Goal: Communication & Community: Participate in discussion

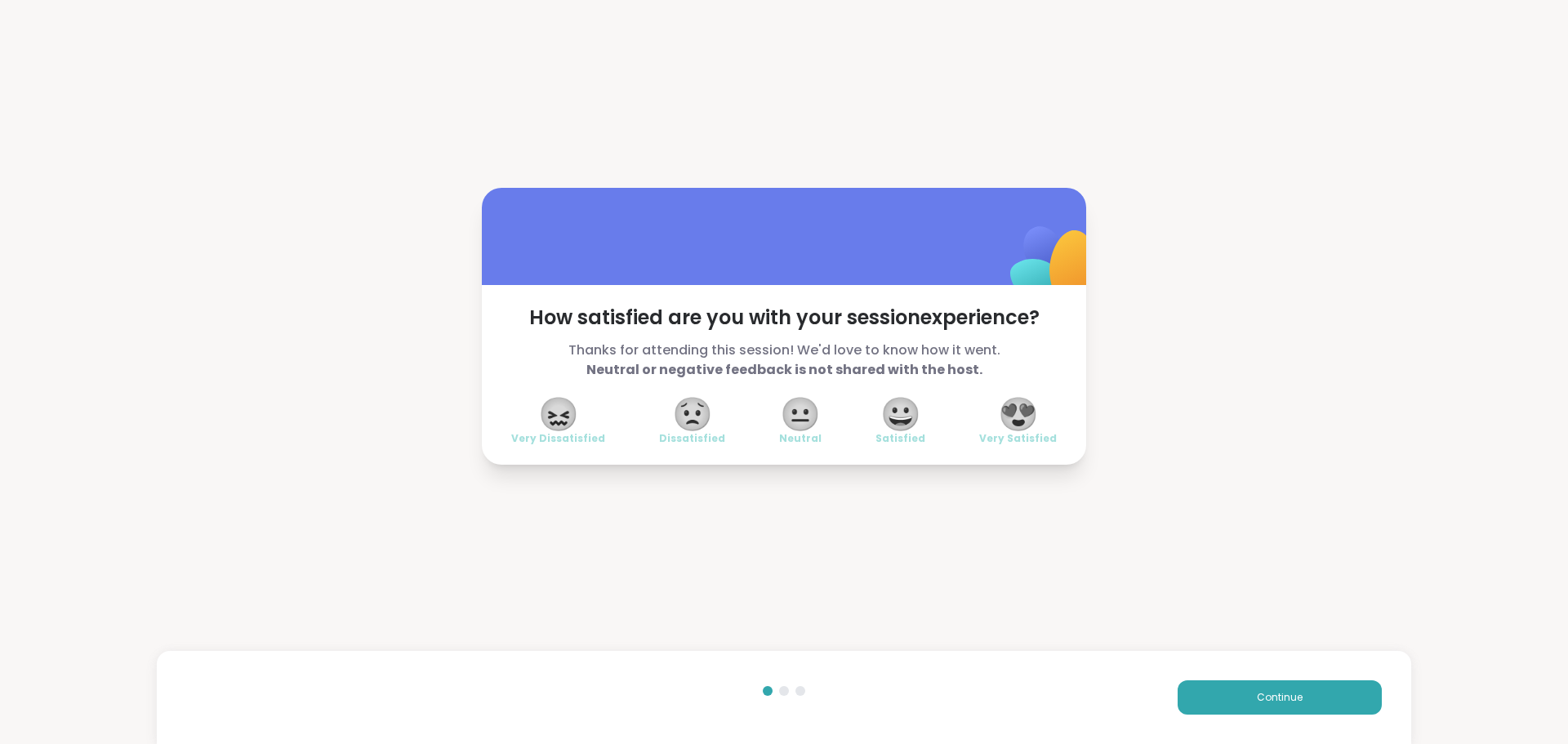
click at [1016, 416] on span "😍" at bounding box center [1018, 413] width 41 height 29
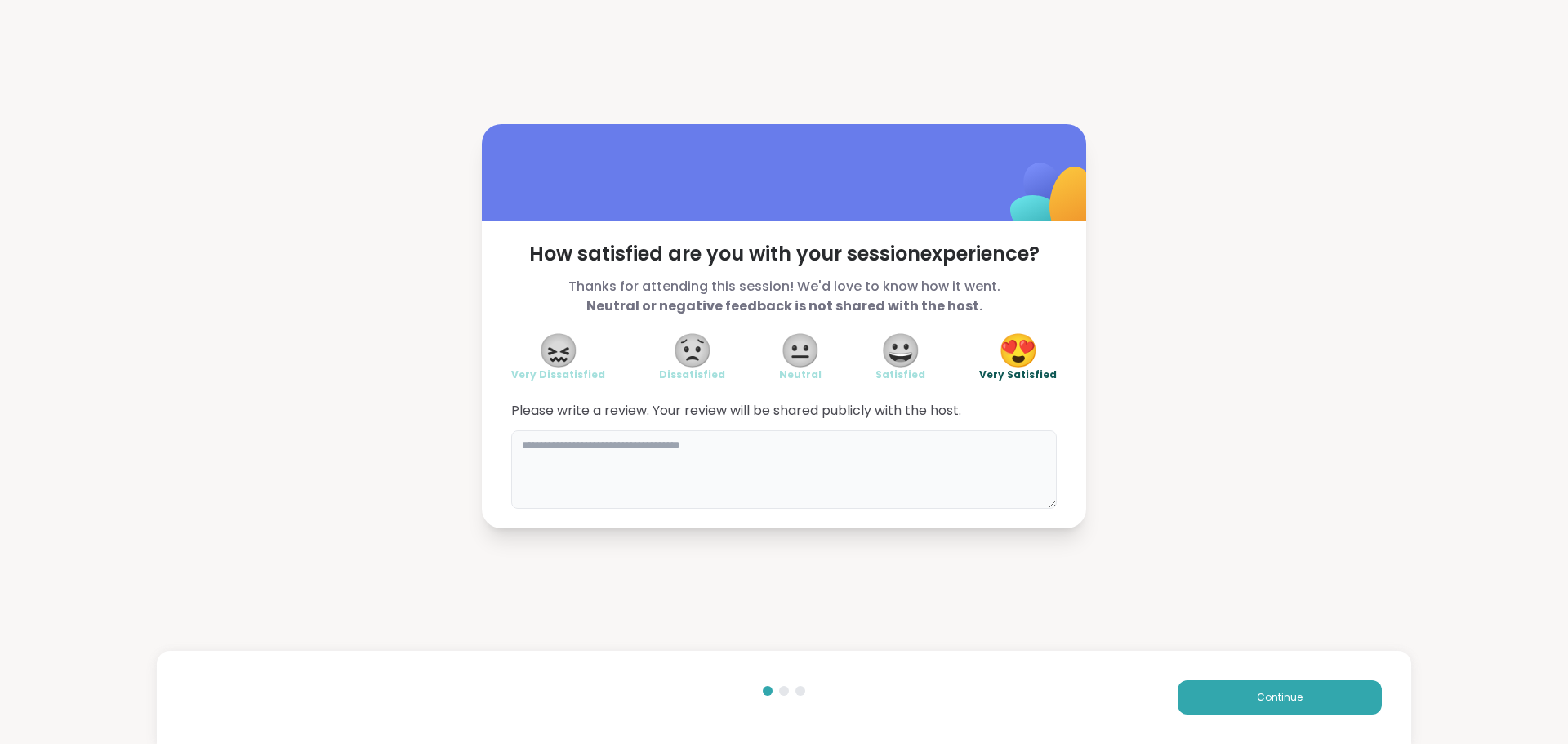
click at [1027, 438] on textarea at bounding box center [784, 469] width 545 height 78
click at [1257, 697] on span "Continue" at bounding box center [1280, 697] width 46 height 15
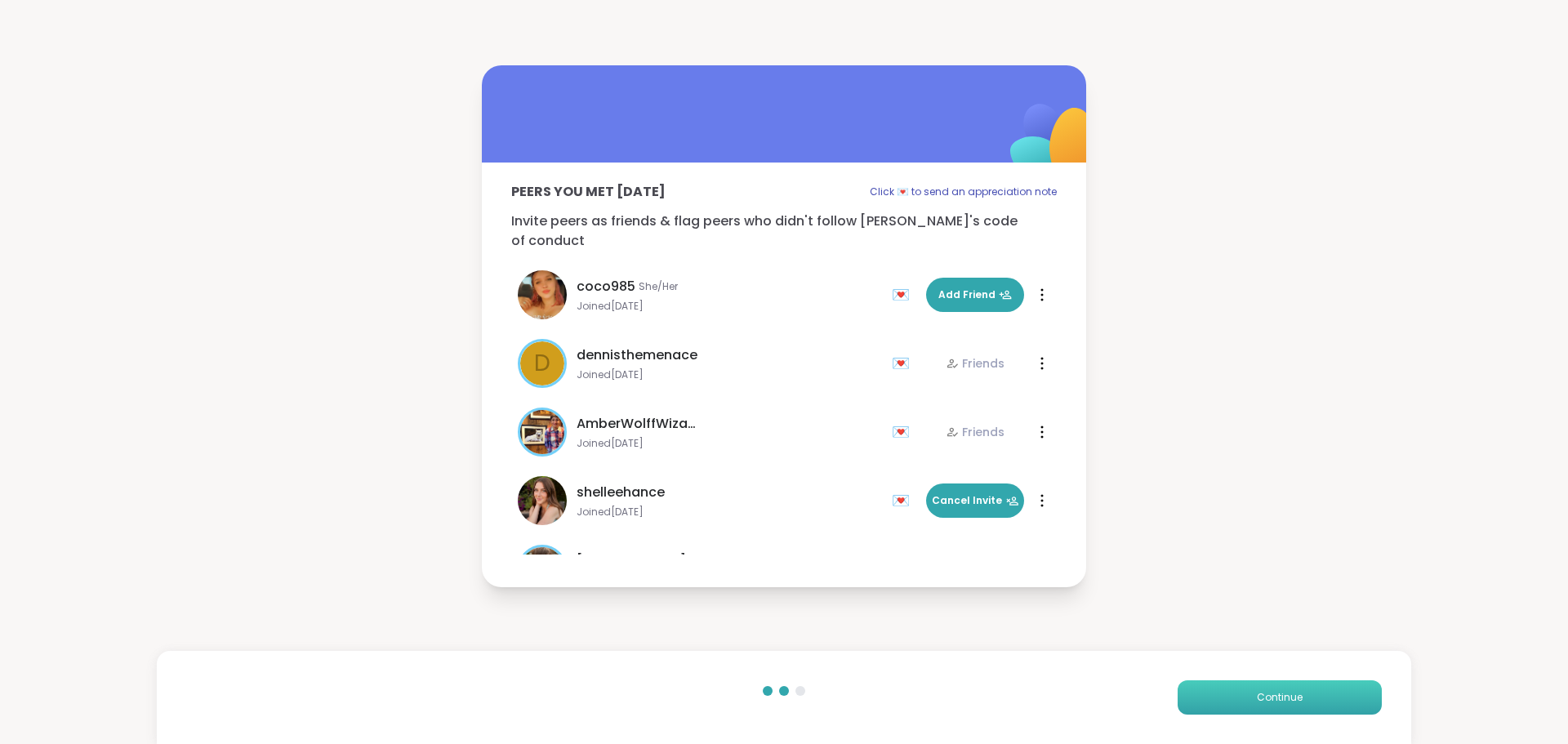
click at [1257, 697] on span "Continue" at bounding box center [1280, 697] width 46 height 15
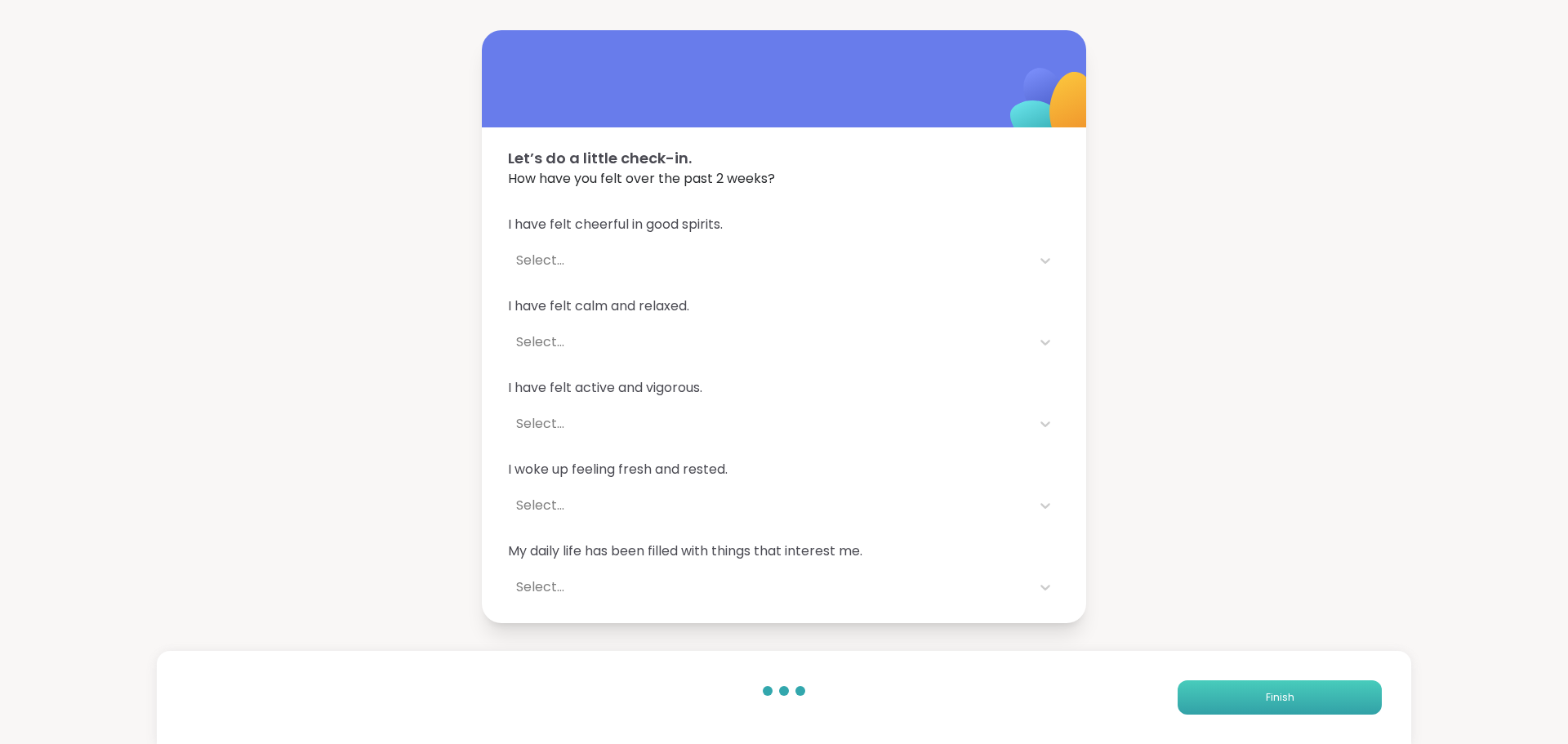
click at [1249, 697] on button "Finish" at bounding box center [1280, 697] width 204 height 35
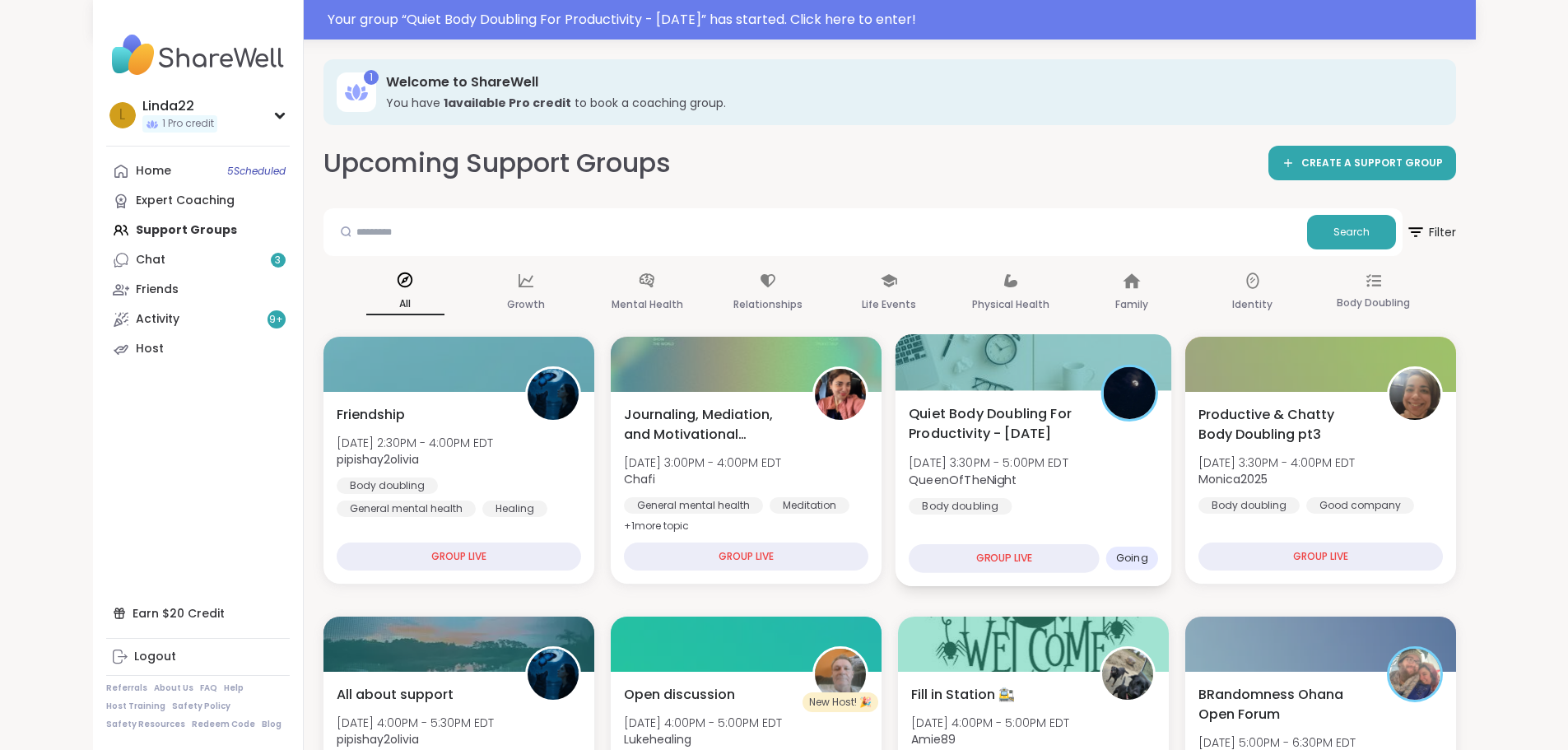
click at [993, 349] on div at bounding box center [1033, 362] width 276 height 56
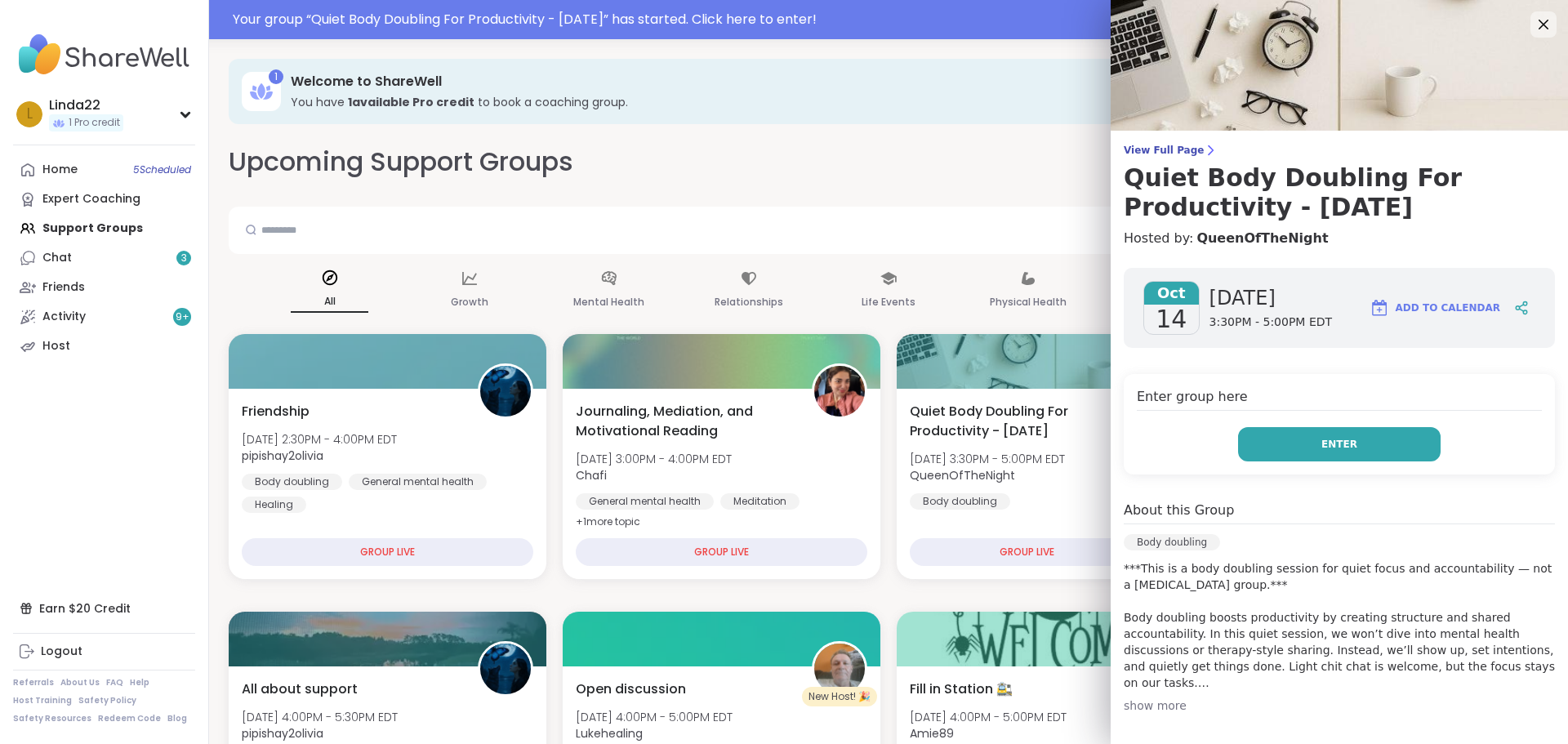
click at [1243, 442] on button "Enter" at bounding box center [1339, 444] width 202 height 35
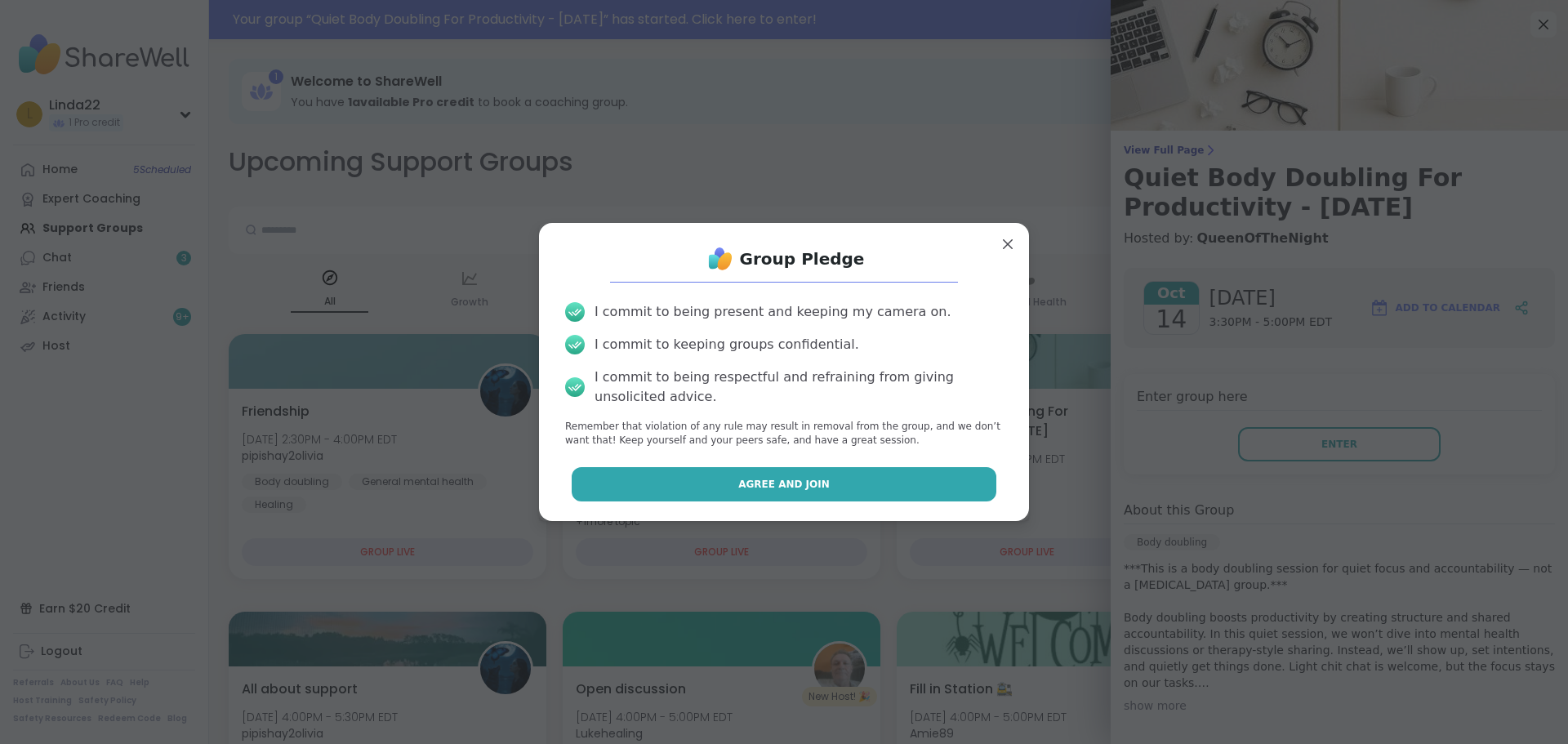
click at [927, 495] on button "Agree and Join" at bounding box center [785, 484] width 426 height 35
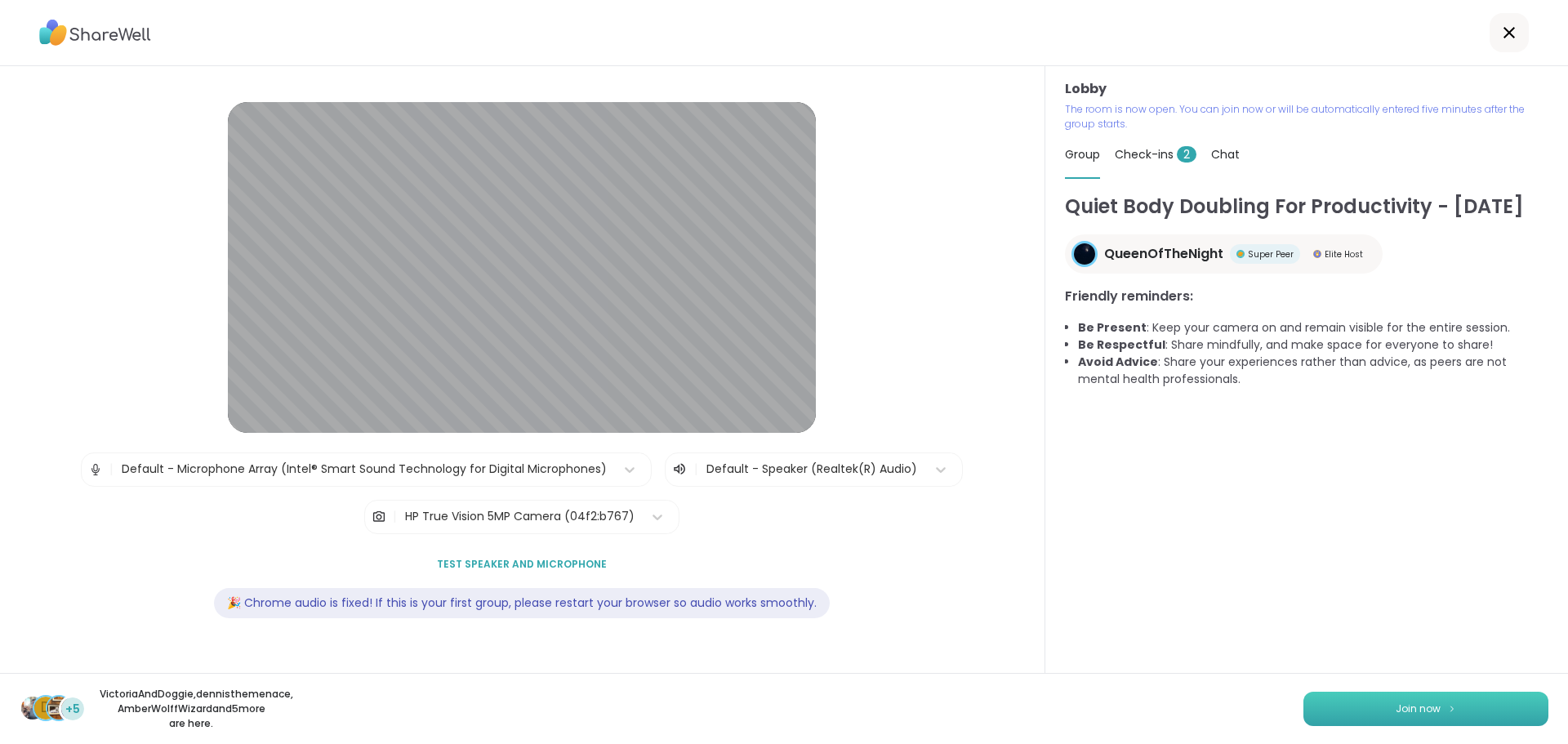
click at [1328, 692] on button "Join now" at bounding box center [1426, 709] width 245 height 35
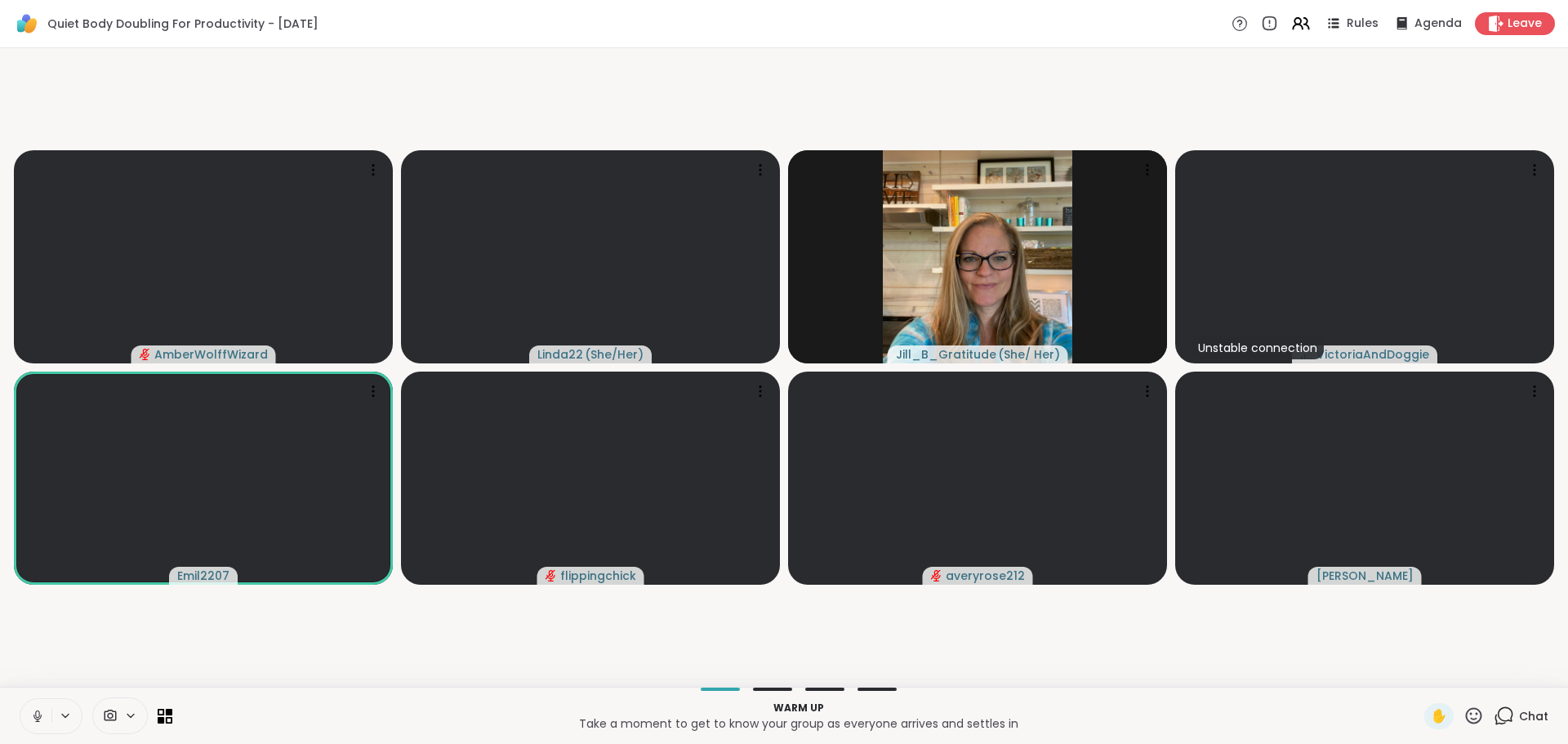
click at [38, 709] on icon at bounding box center [37, 716] width 15 height 15
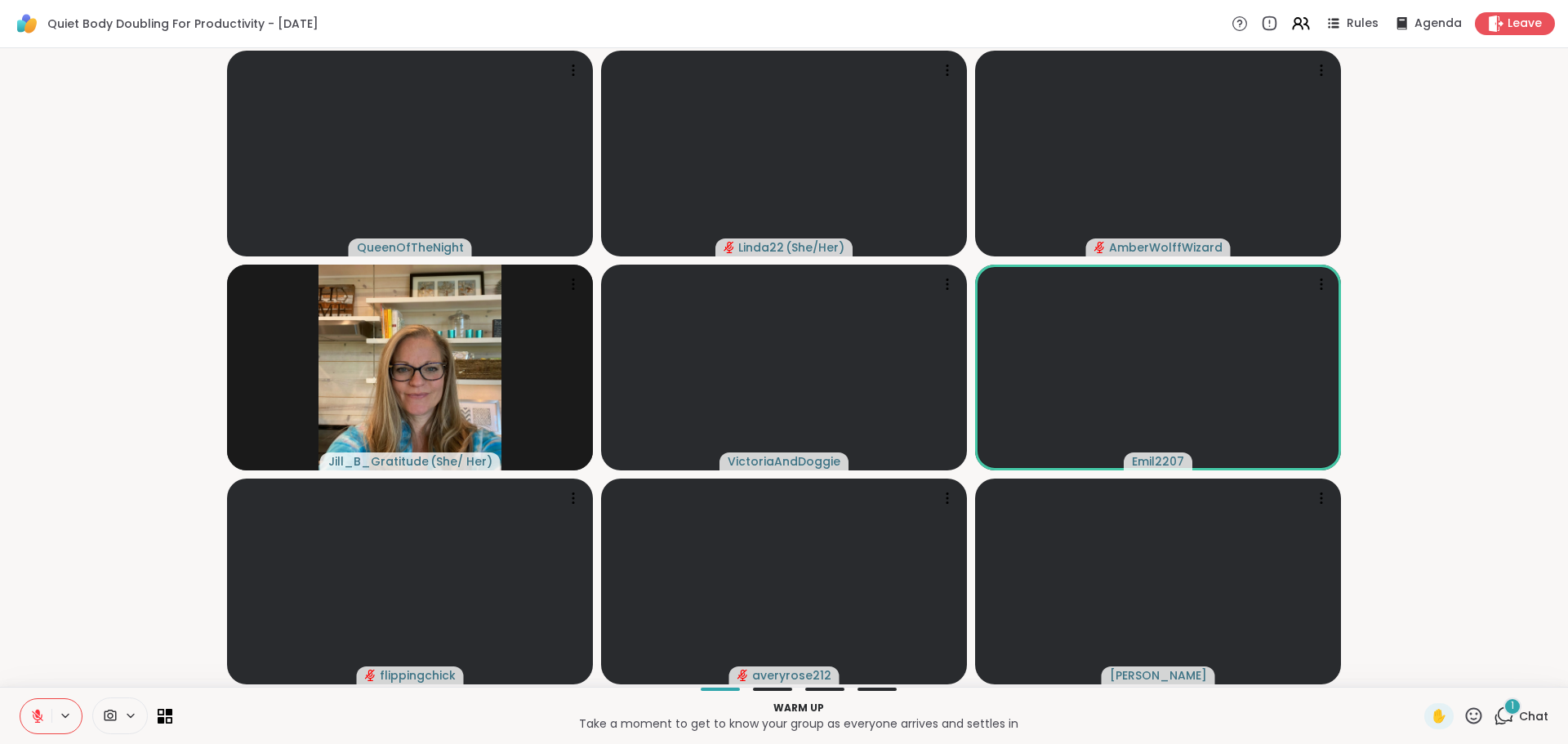
click at [1519, 718] on span "Chat" at bounding box center [1533, 716] width 29 height 16
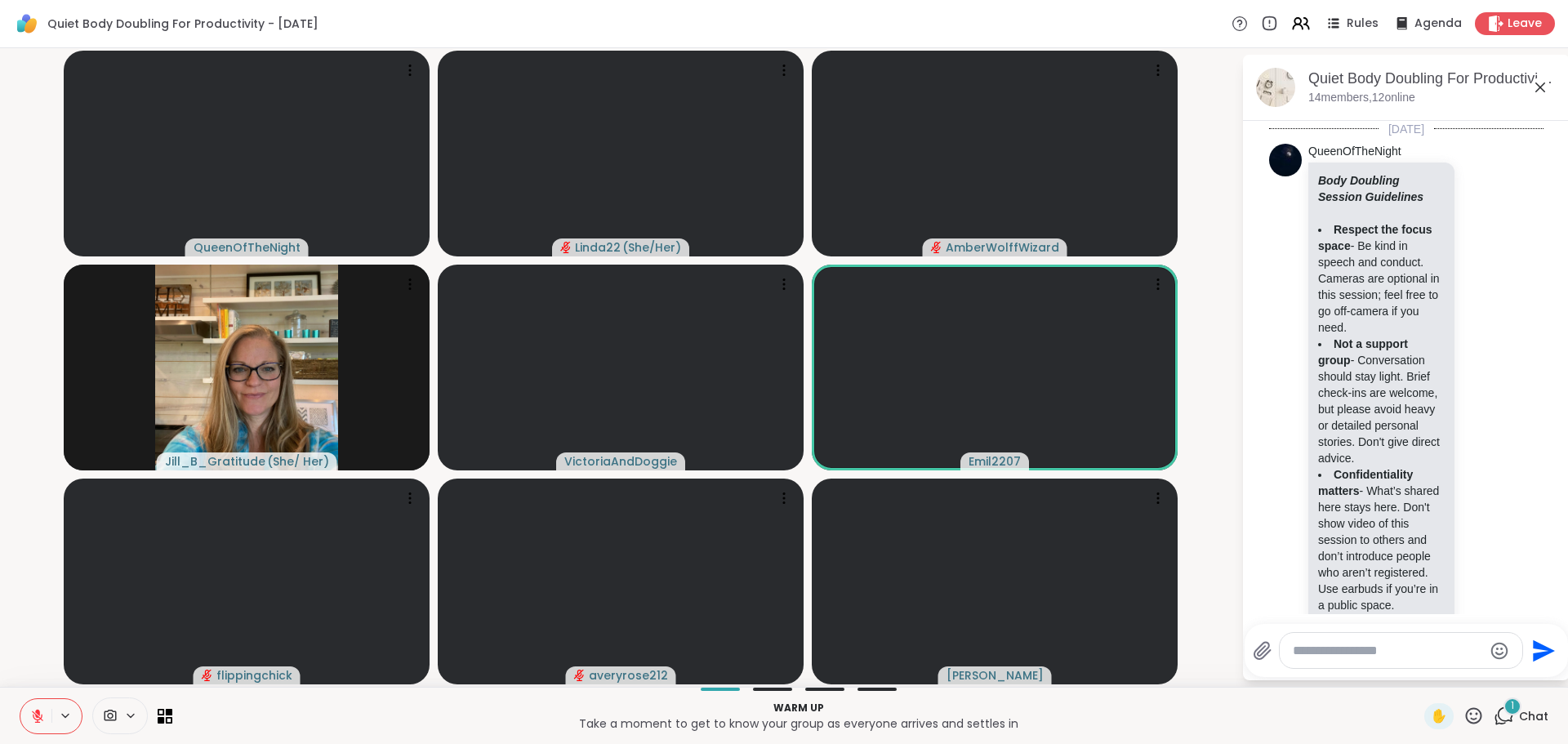
scroll to position [1555, 0]
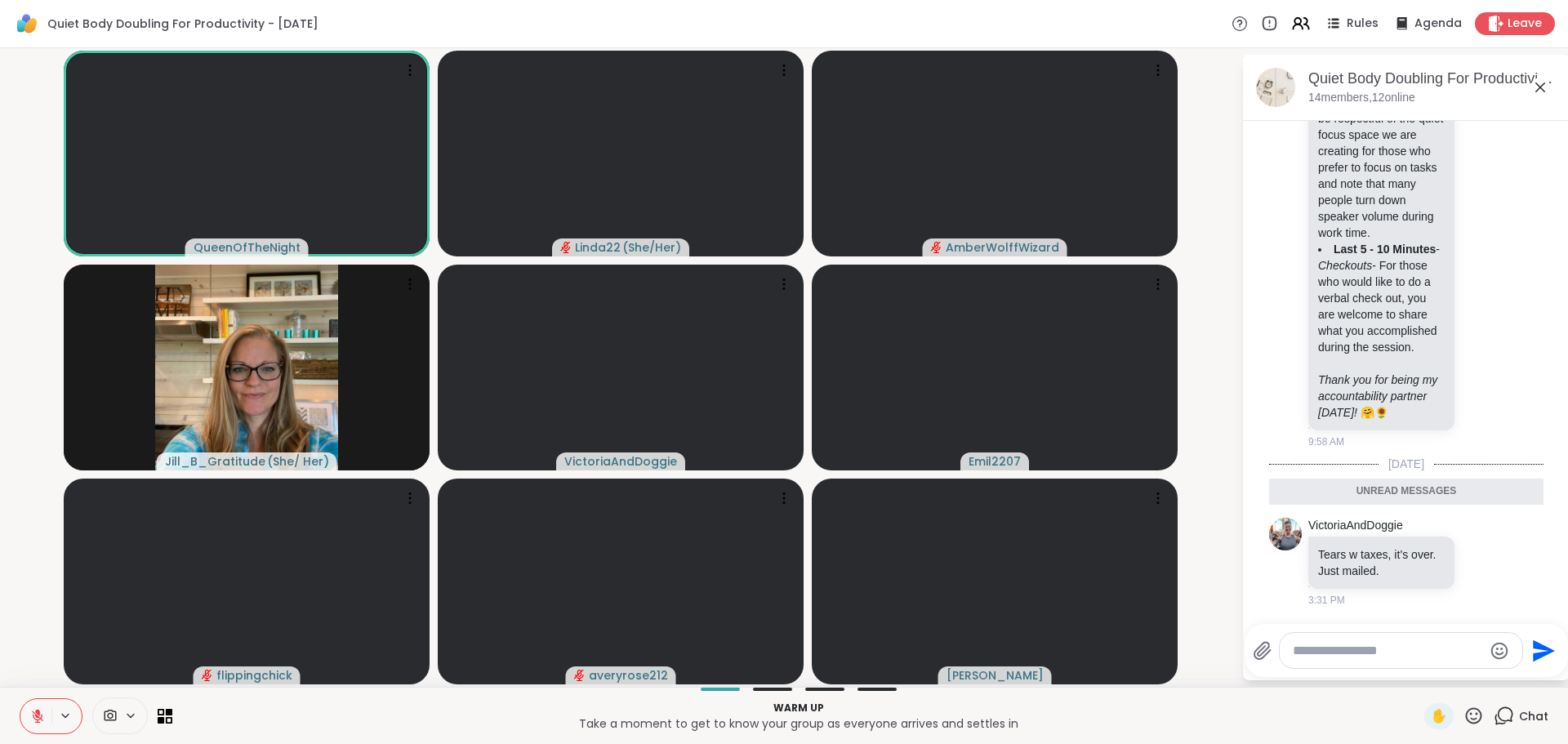
click at [1420, 650] on textarea "Type your message" at bounding box center [1388, 651] width 191 height 16
click at [1420, 652] on textarea "Type your message" at bounding box center [1388, 651] width 191 height 16
click at [1476, 565] on icon at bounding box center [1483, 561] width 15 height 16
click at [1476, 535] on div "Select Reaction: Heart" at bounding box center [1483, 536] width 15 height 15
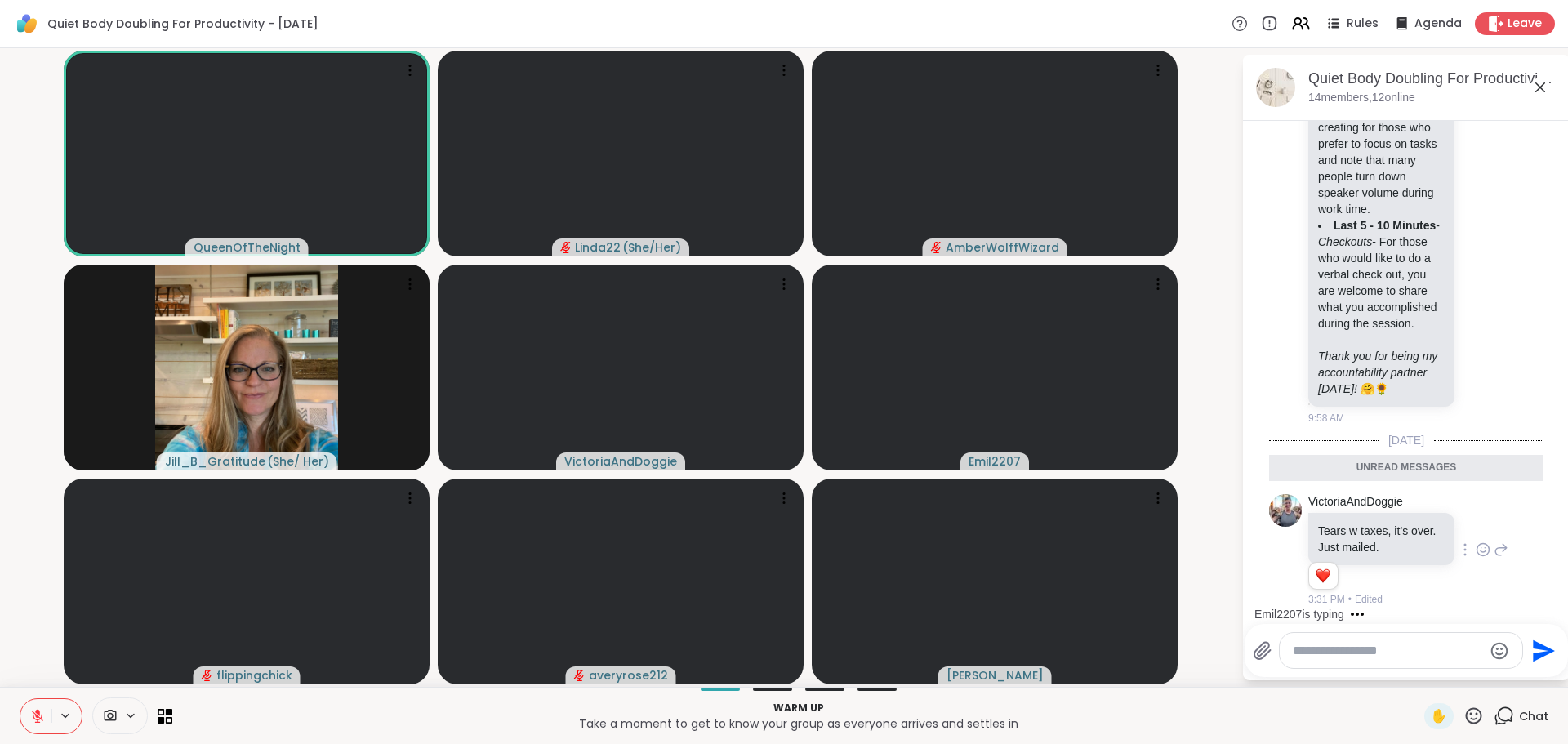
scroll to position [1578, 0]
click at [1404, 658] on textarea "Type your message" at bounding box center [1388, 651] width 191 height 16
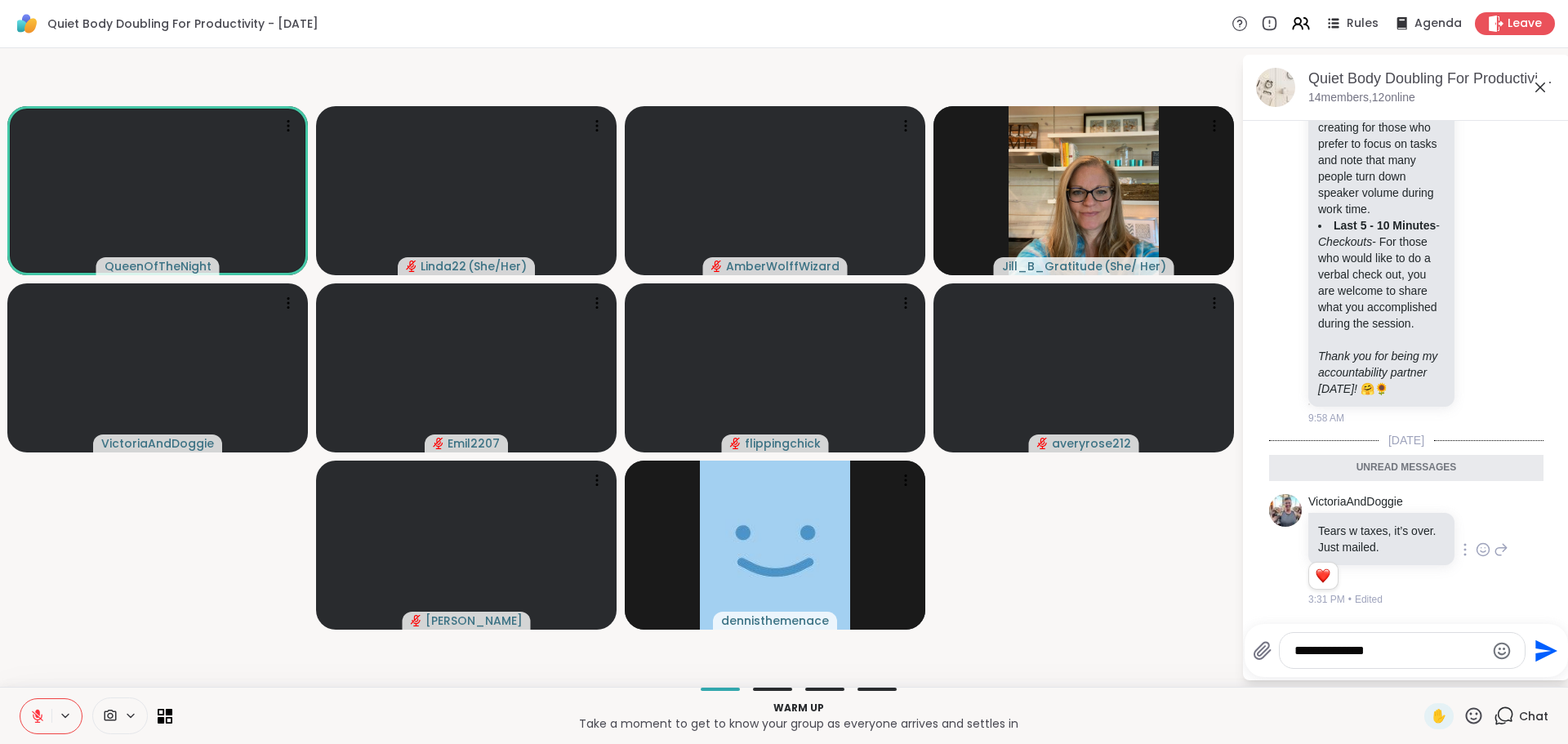
type textarea "**********"
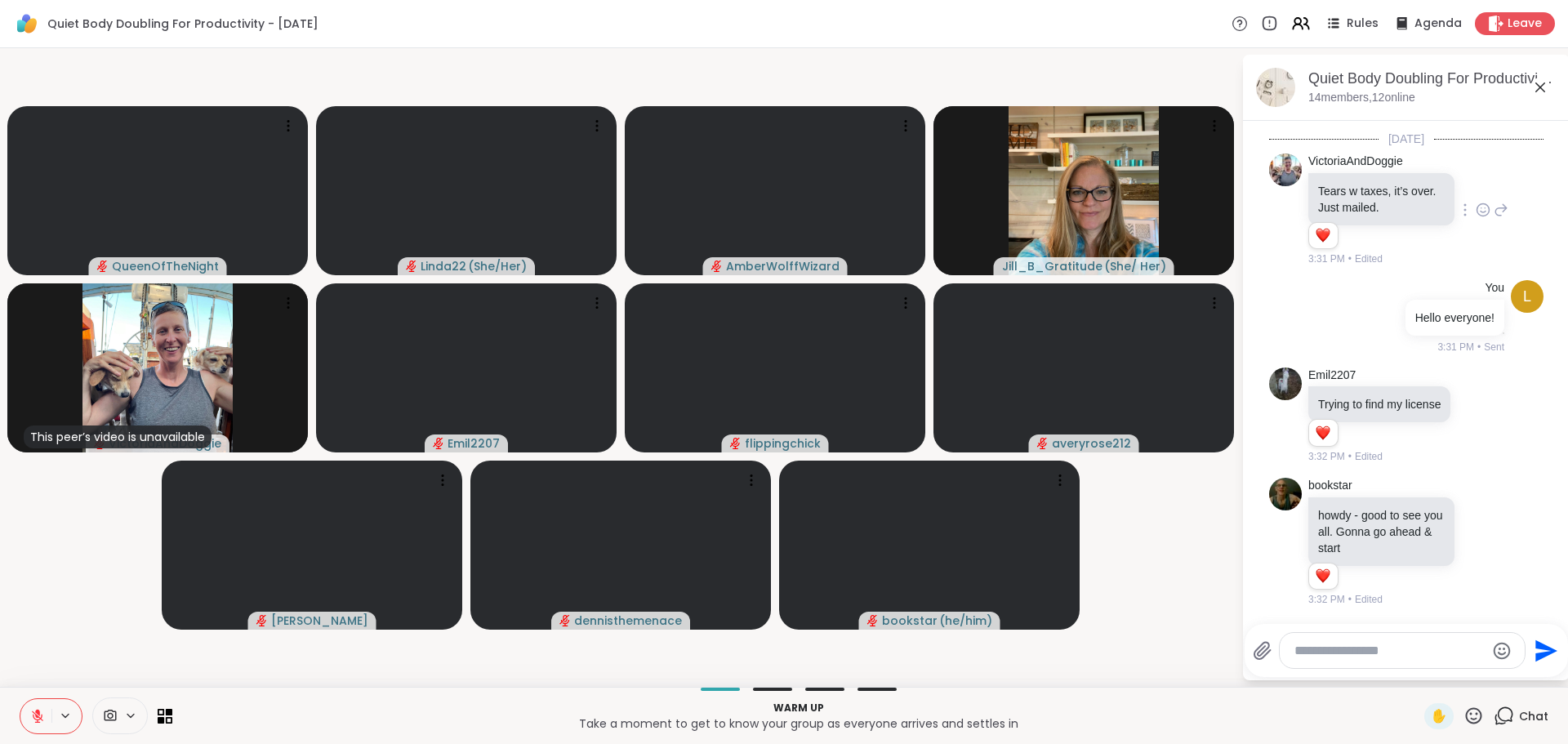
scroll to position [1895, 0]
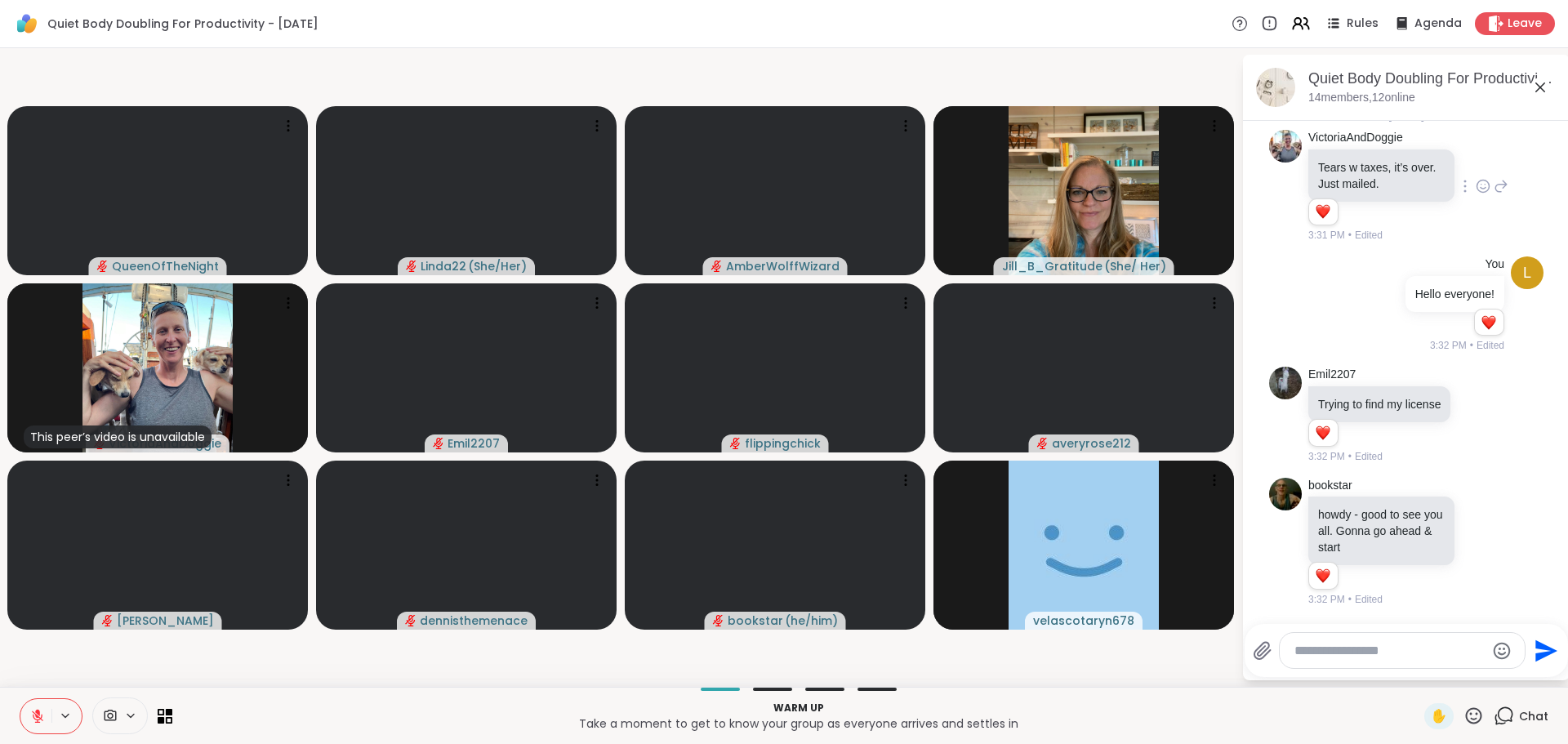
click at [1420, 652] on textarea "Type your message" at bounding box center [1390, 651] width 191 height 16
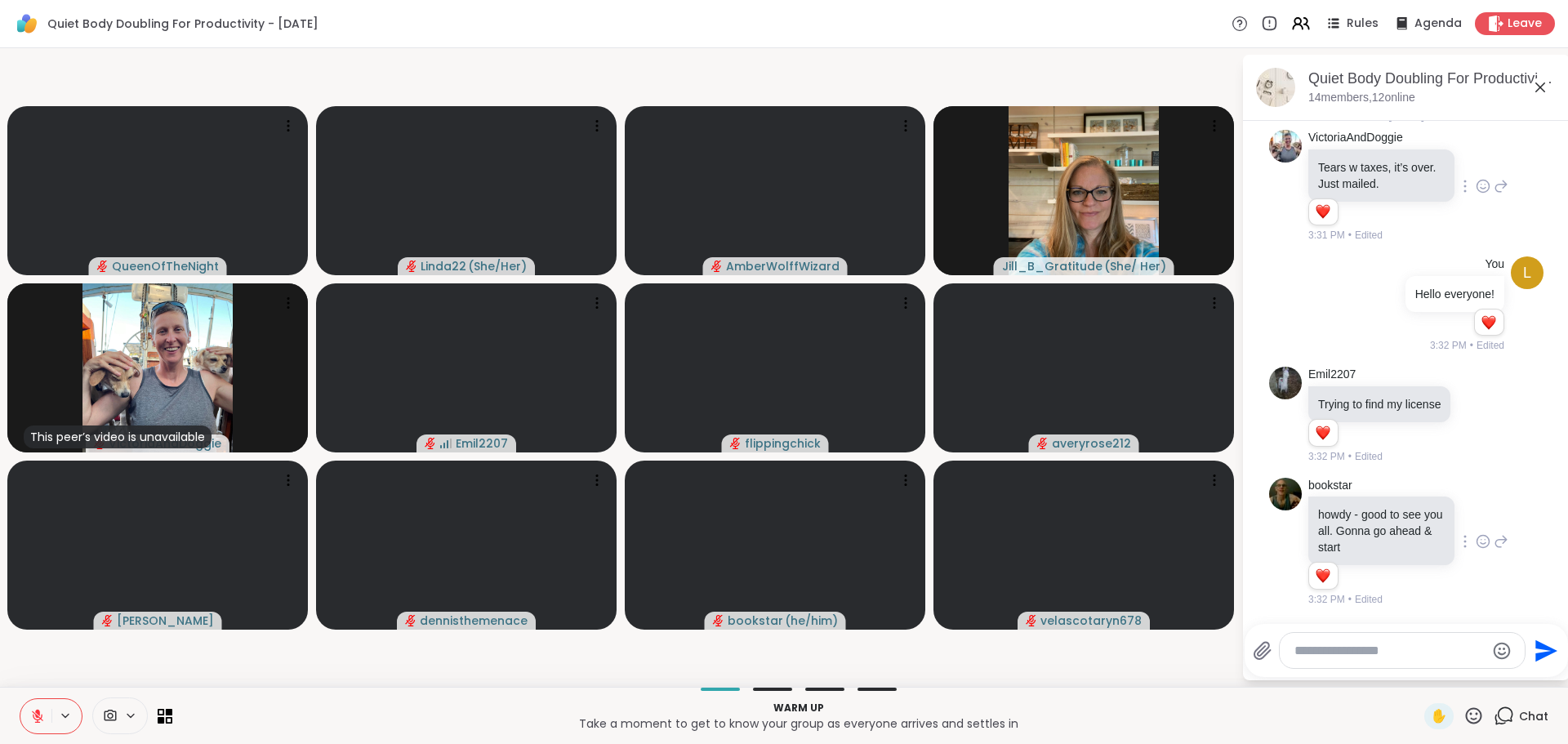
click at [1476, 550] on icon at bounding box center [1483, 541] width 15 height 16
click at [1476, 522] on div "Select Reaction: Heart" at bounding box center [1483, 515] width 15 height 15
click at [1345, 649] on textarea "Type your message" at bounding box center [1390, 651] width 191 height 16
type textarea "*"
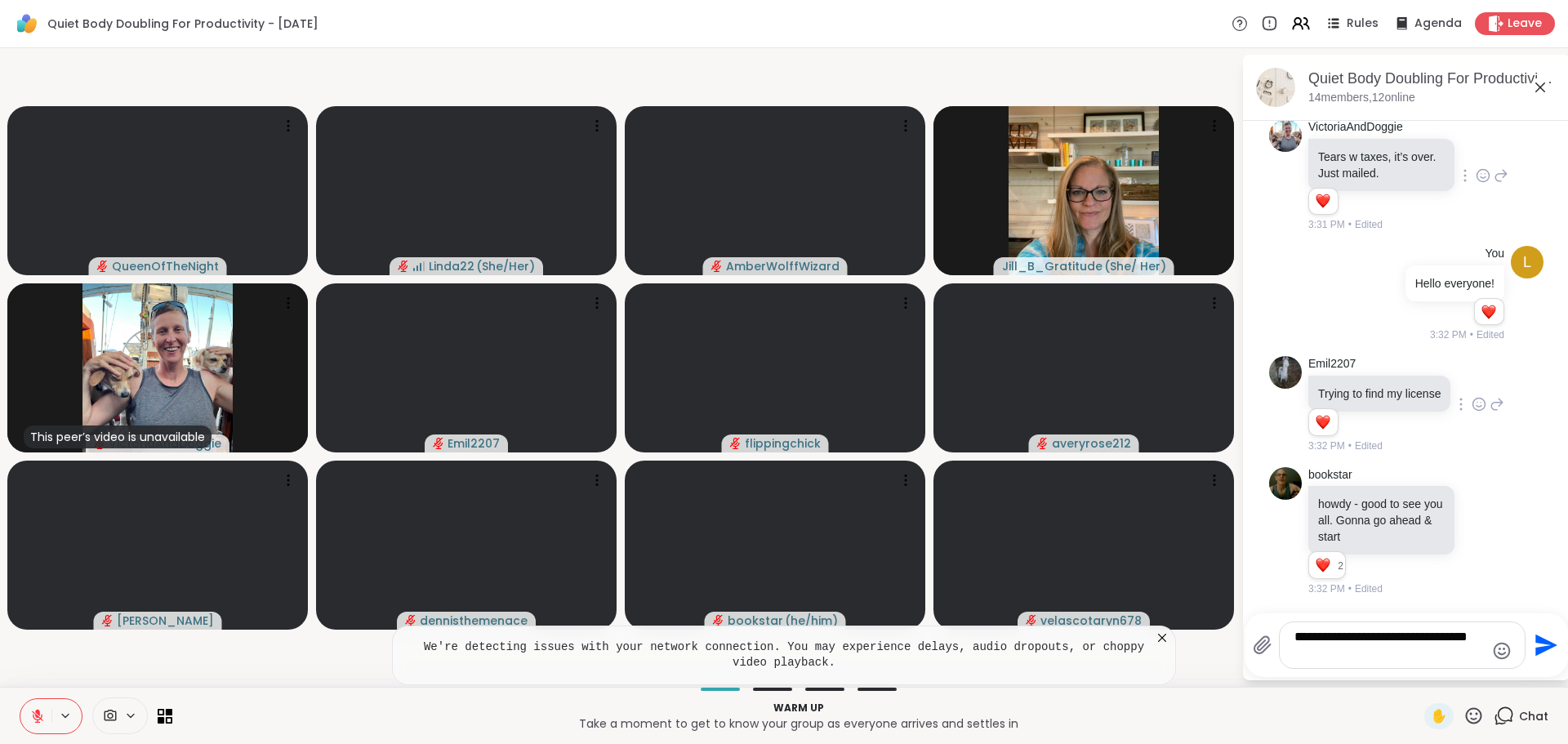
type textarea "**********"
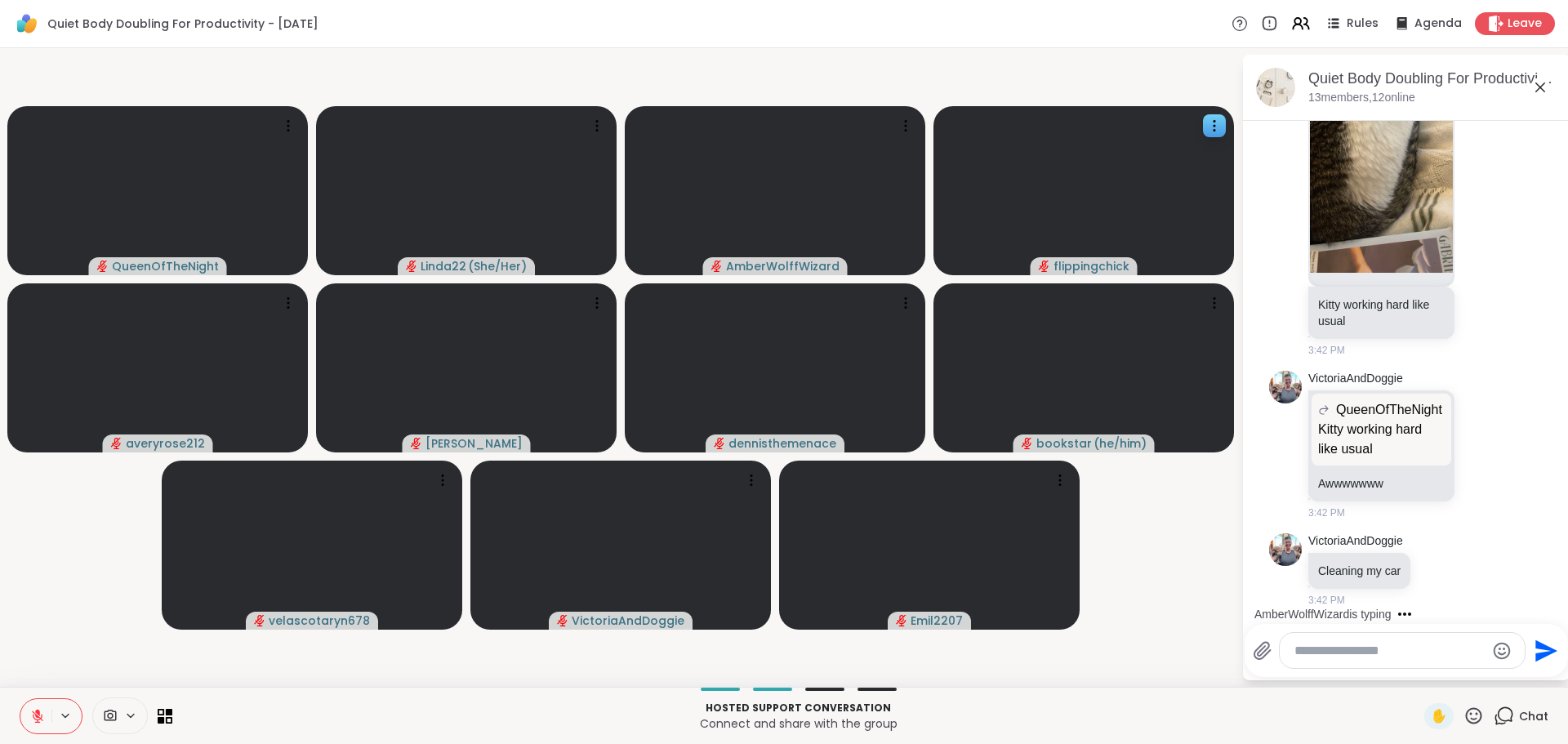
scroll to position [3881, 0]
